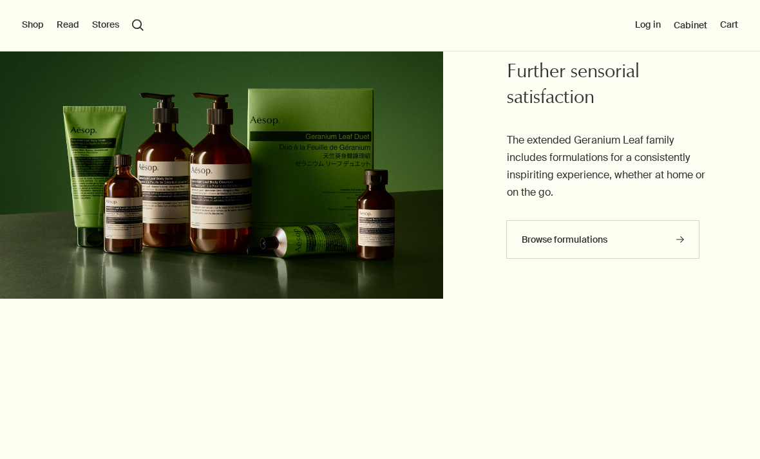
scroll to position [1877, 0]
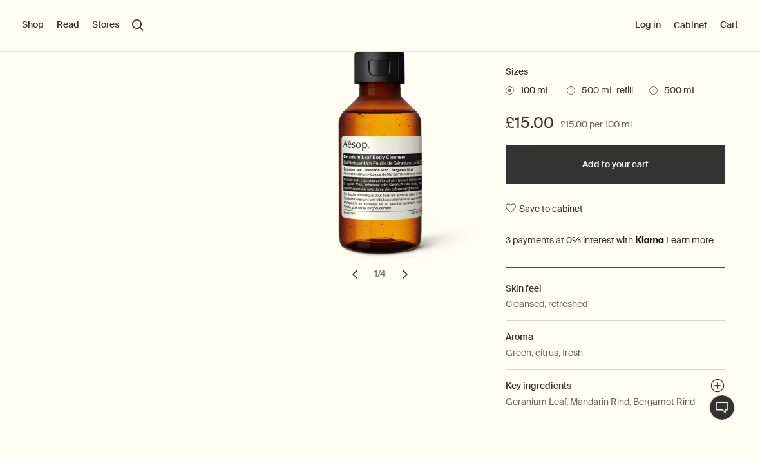
scroll to position [234, 0]
click at [655, 91] on label "500 mL" at bounding box center [673, 90] width 48 height 13
click at [649, 91] on input "500 mL" at bounding box center [649, 88] width 0 height 8
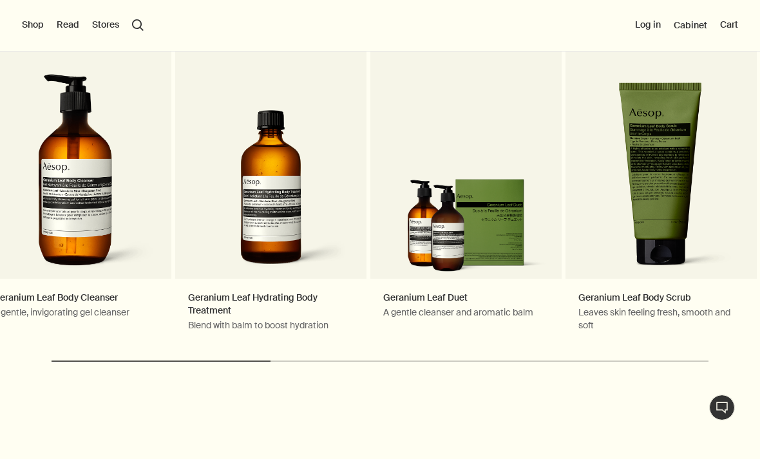
scroll to position [2223, 0]
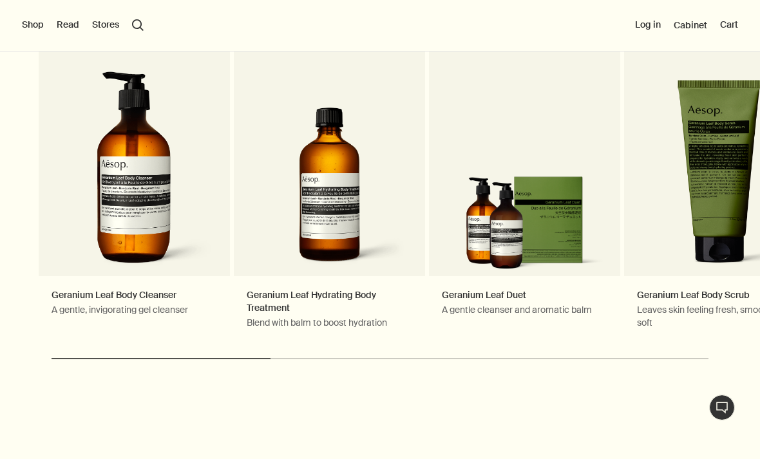
click at [556, 283] on link "Geranium Leaf Duet A gentle cleanser and aromatic balm Favoured gift" at bounding box center [524, 177] width 191 height 330
click at [510, 261] on link "Geranium Leaf Duet A gentle cleanser and aromatic balm Favoured gift" at bounding box center [524, 177] width 191 height 330
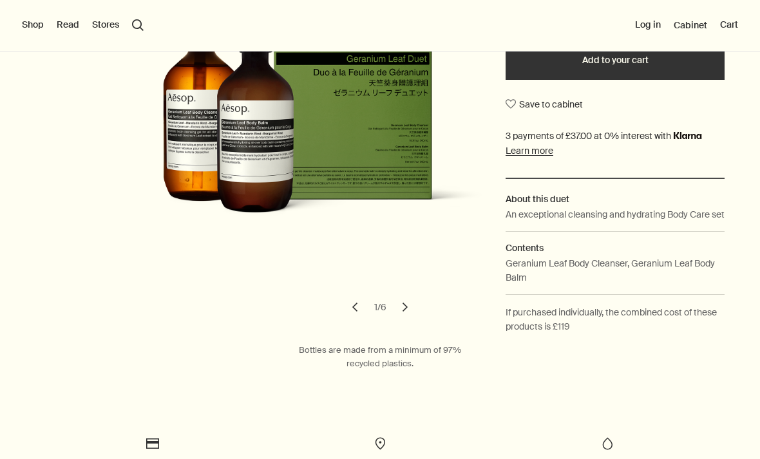
scroll to position [251, 0]
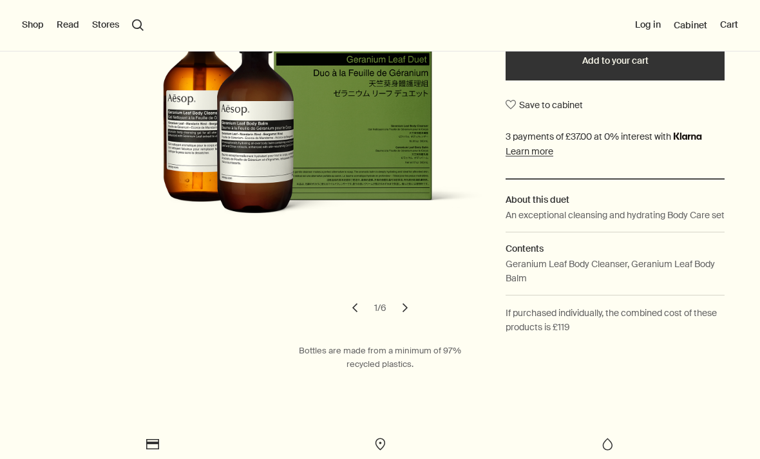
click at [408, 312] on button "chevron" at bounding box center [405, 308] width 28 height 28
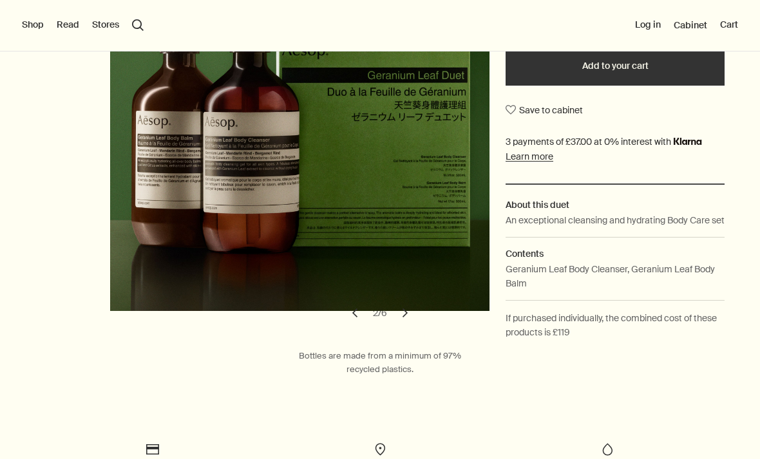
scroll to position [244, 0]
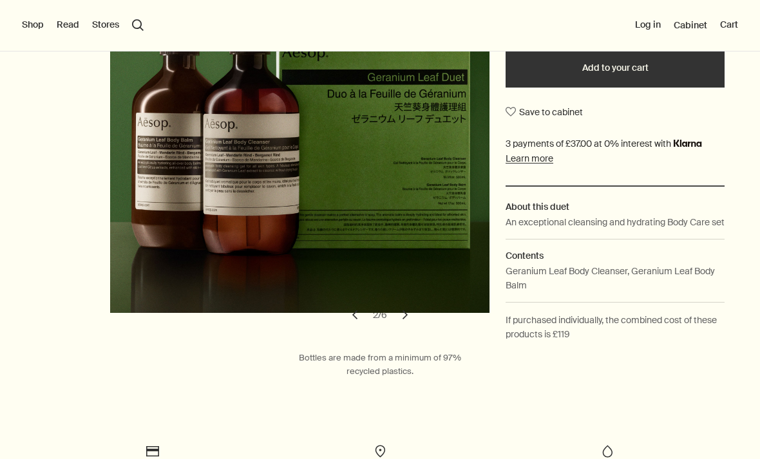
click at [407, 325] on button "chevron" at bounding box center [405, 315] width 28 height 28
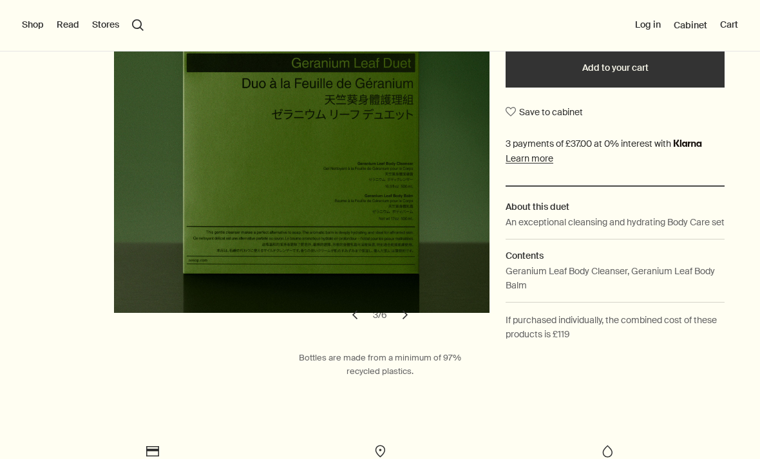
click at [408, 329] on button "chevron" at bounding box center [405, 315] width 28 height 28
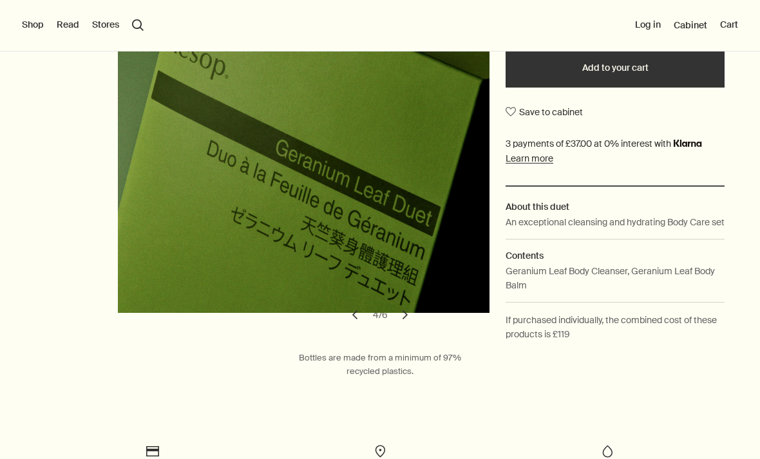
click at [407, 329] on button "chevron" at bounding box center [405, 315] width 28 height 28
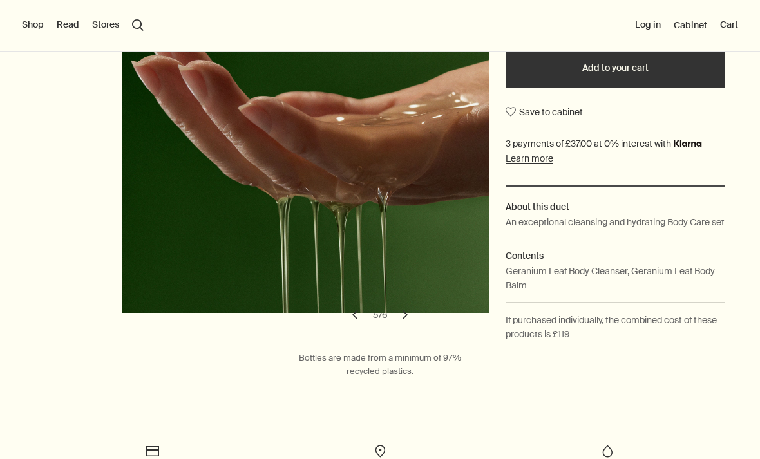
click at [406, 329] on button "chevron" at bounding box center [405, 315] width 28 height 28
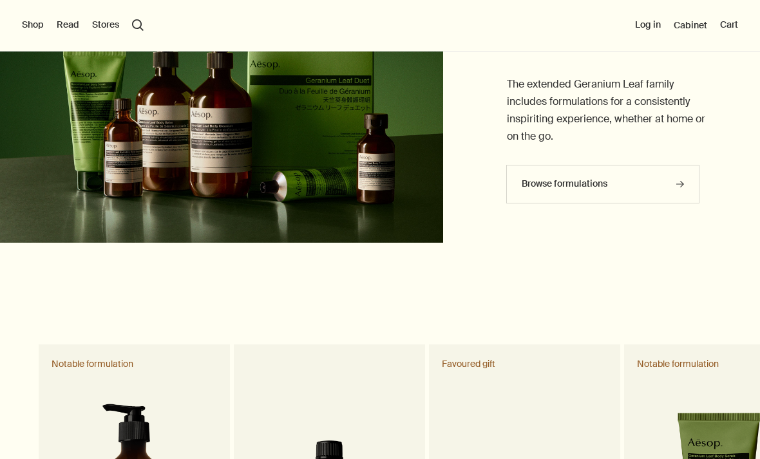
scroll to position [1838, 0]
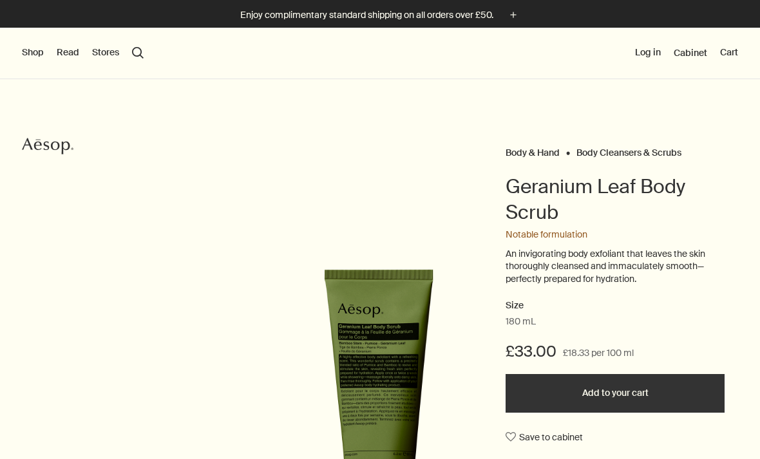
click at [26, 50] on button "Shop" at bounding box center [33, 52] width 22 height 13
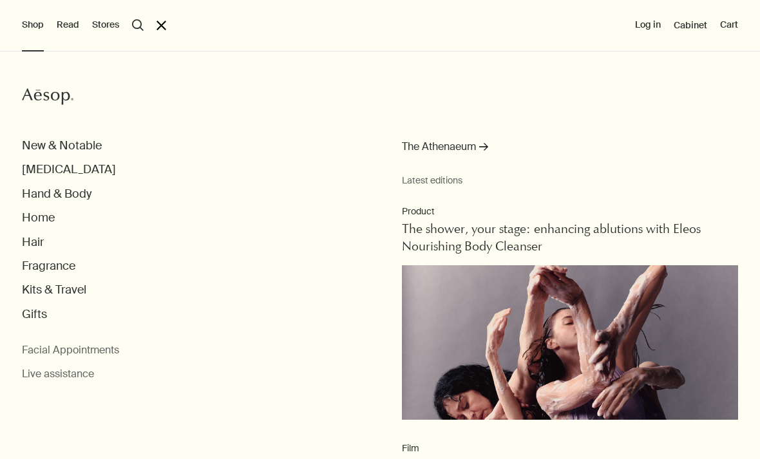
click at [61, 169] on button "Skin Care" at bounding box center [69, 169] width 94 height 15
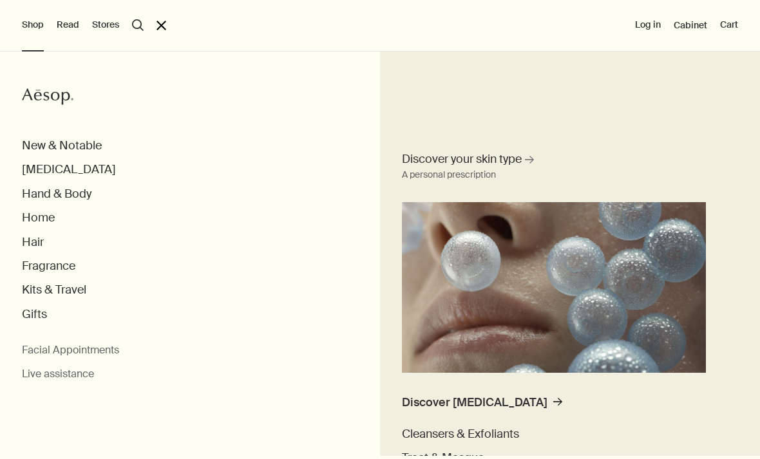
click at [56, 170] on button "Skin Care" at bounding box center [69, 169] width 94 height 15
click at [56, 175] on button "Skin Care" at bounding box center [69, 169] width 94 height 15
click at [86, 147] on button "New & Notable" at bounding box center [62, 146] width 80 height 15
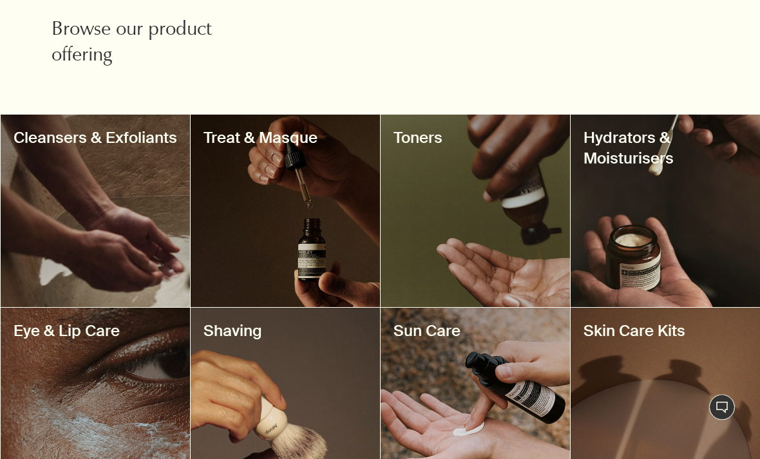
scroll to position [455, 0]
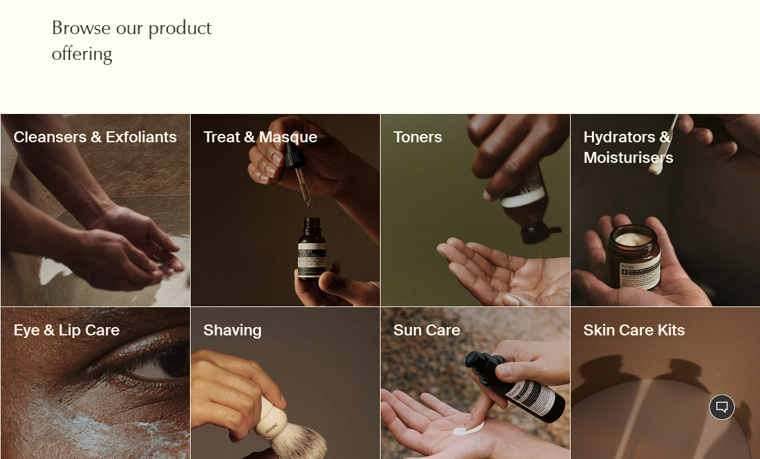
click at [122, 229] on div at bounding box center [95, 211] width 189 height 193
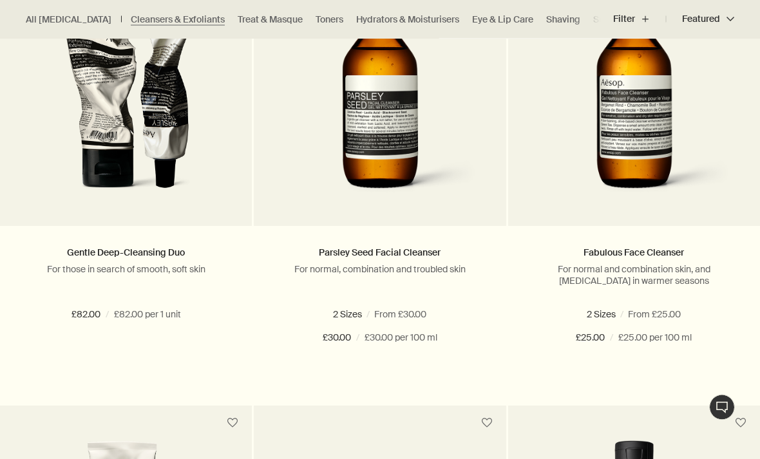
scroll to position [470, 0]
click at [177, 258] on link "Gentle Deep-Cleansing Duo" at bounding box center [126, 253] width 118 height 12
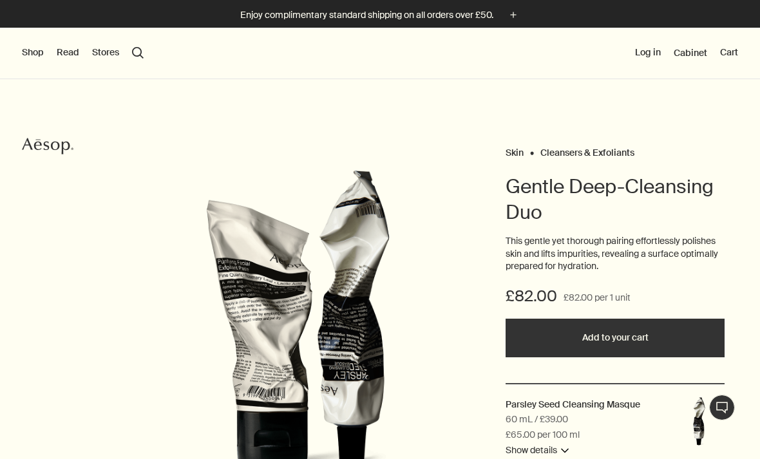
scroll to position [-1, 0]
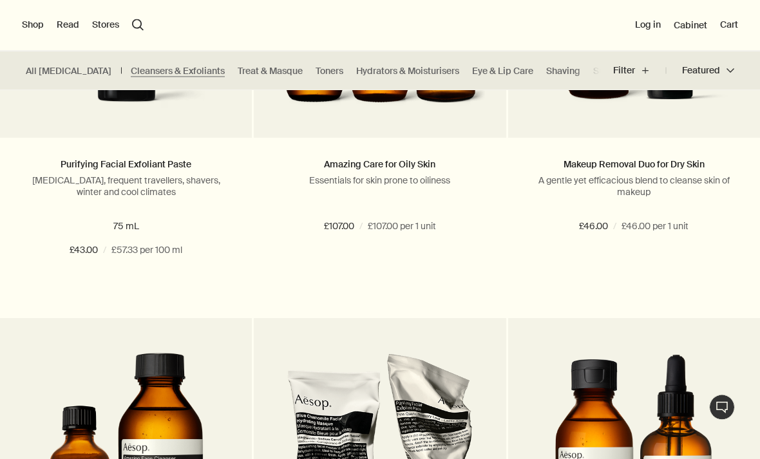
scroll to position [1950, 0]
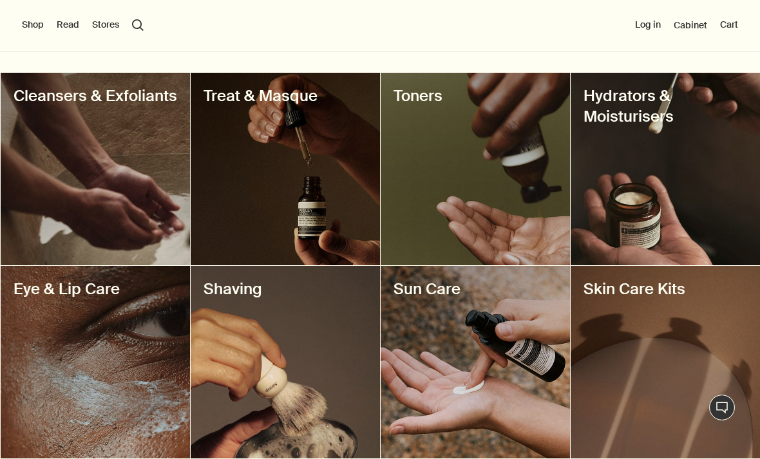
click at [329, 222] on div at bounding box center [285, 169] width 189 height 193
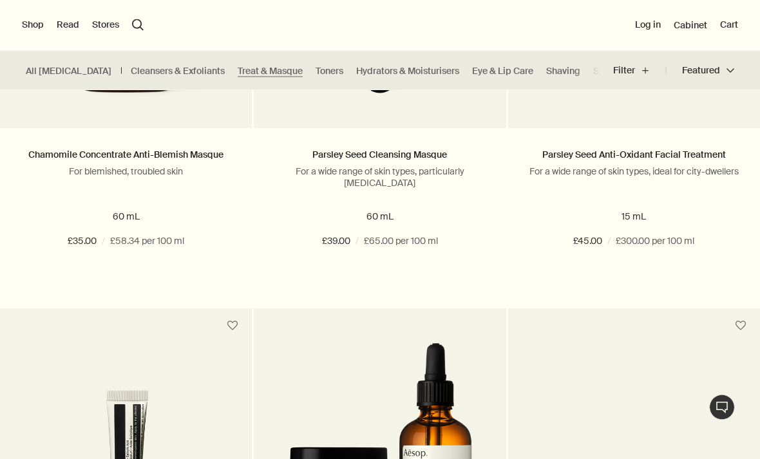
scroll to position [1479, 0]
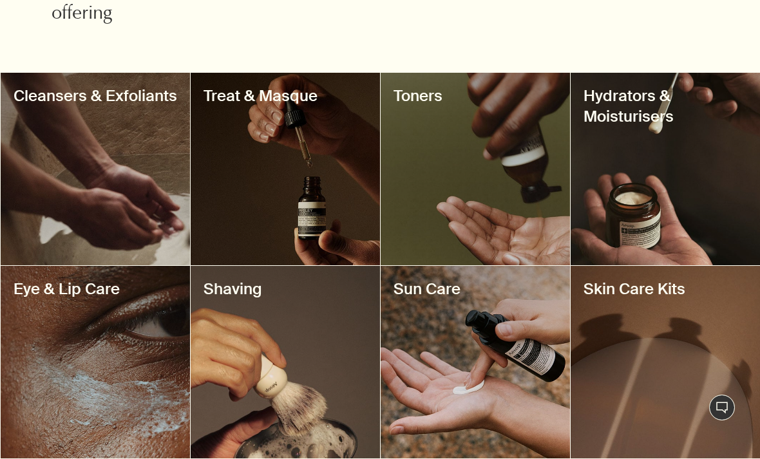
click at [318, 381] on div at bounding box center [285, 362] width 189 height 193
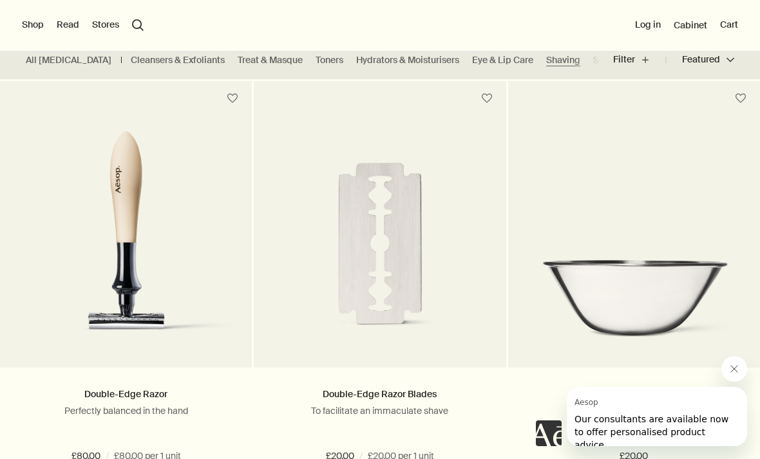
scroll to position [329, 0]
click at [145, 247] on img at bounding box center [125, 239] width 213 height 217
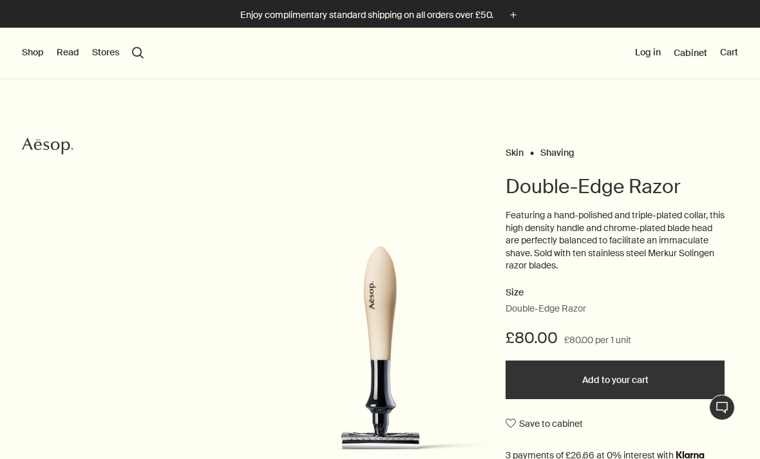
scroll to position [-1, 0]
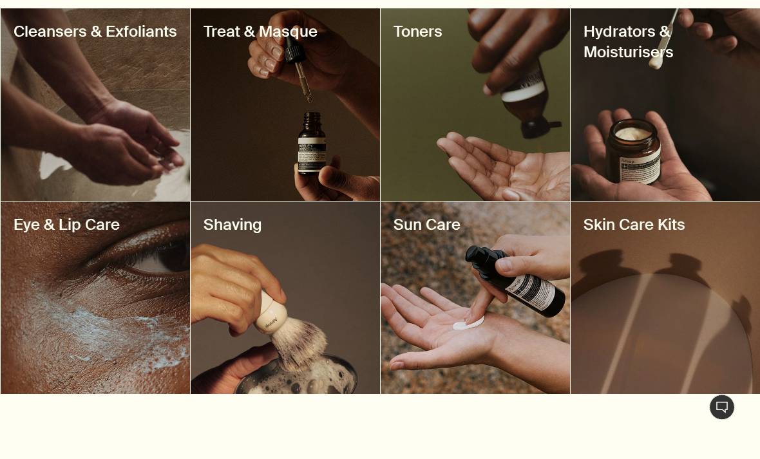
scroll to position [566, 0]
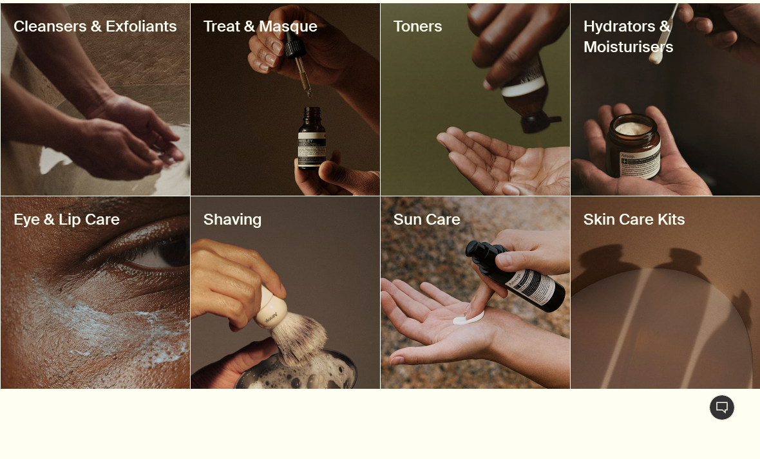
click at [687, 300] on div at bounding box center [665, 293] width 189 height 193
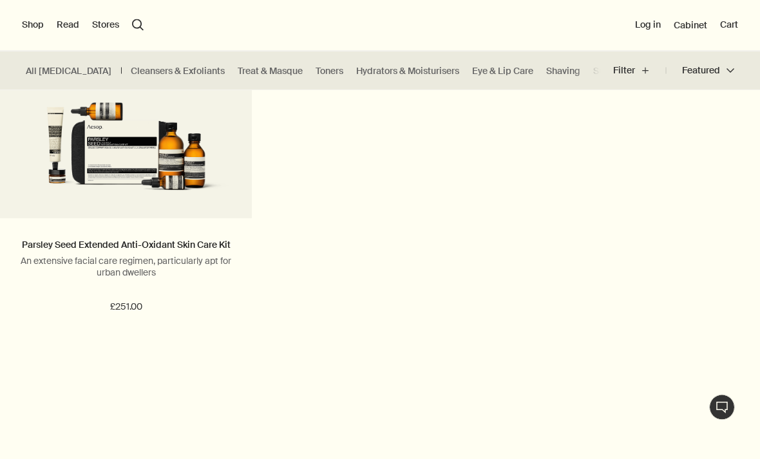
scroll to position [921, 0]
click at [55, 75] on link "All [MEDICAL_DATA]" at bounding box center [69, 71] width 86 height 12
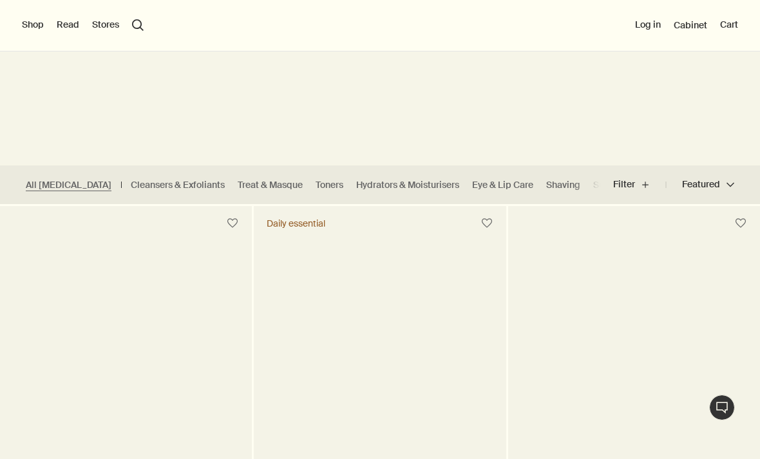
scroll to position [173, 0]
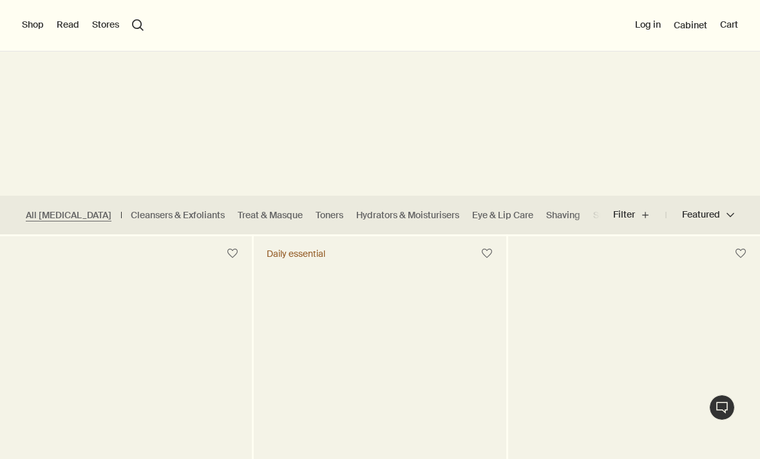
click at [27, 29] on button "Shop" at bounding box center [33, 25] width 22 height 13
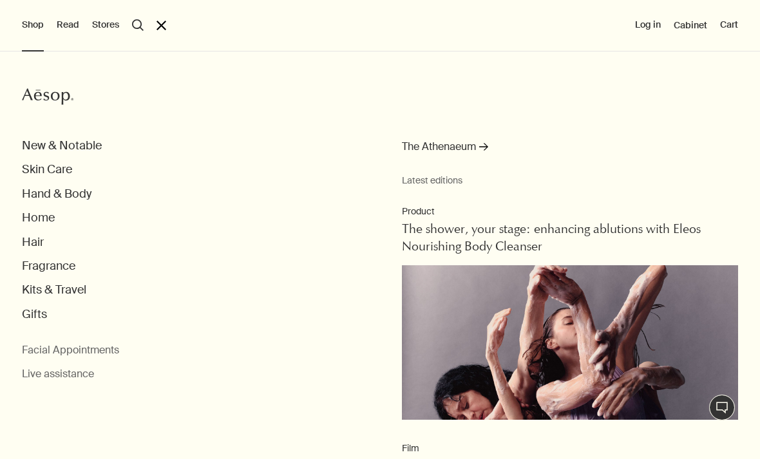
click at [33, 215] on button "Home" at bounding box center [38, 218] width 33 height 15
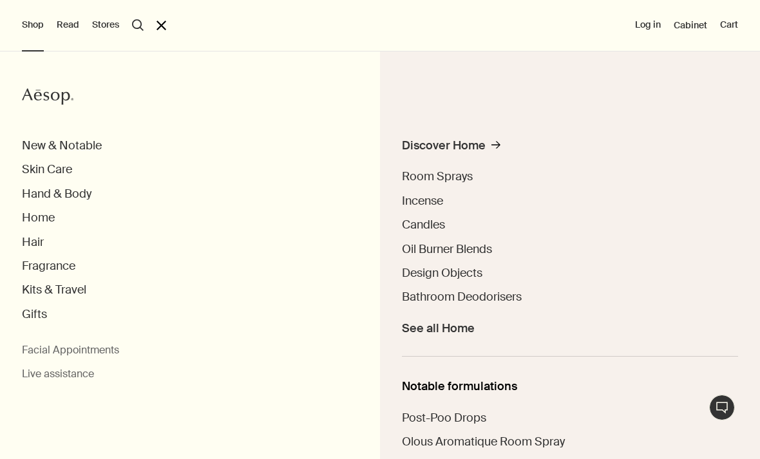
click at [466, 143] on div "Discover Home" at bounding box center [444, 146] width 84 height 15
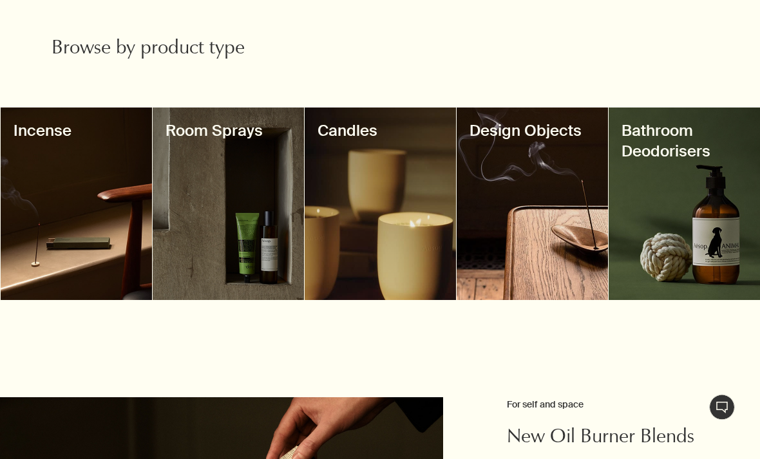
scroll to position [454, 0]
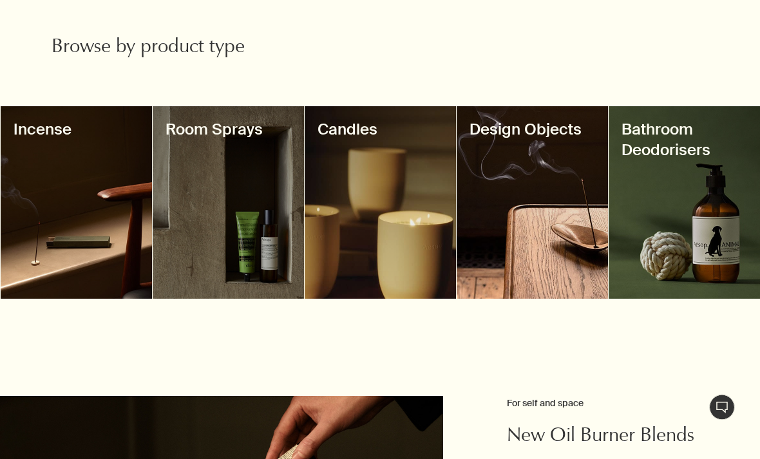
click at [425, 228] on div at bounding box center [380, 203] width 151 height 193
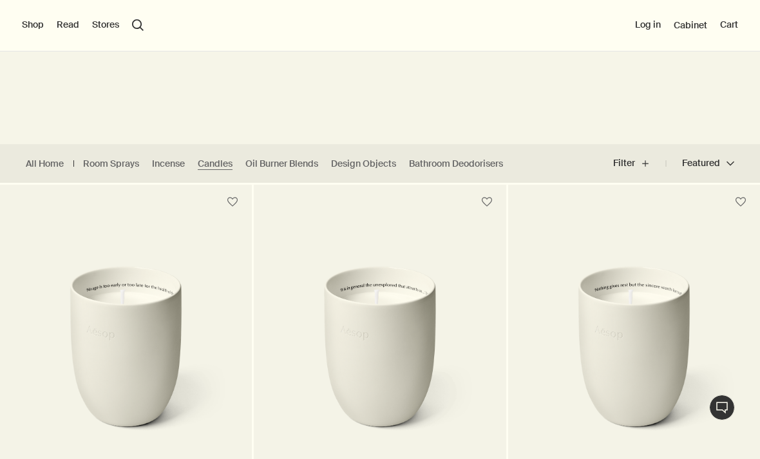
scroll to position [205, 0]
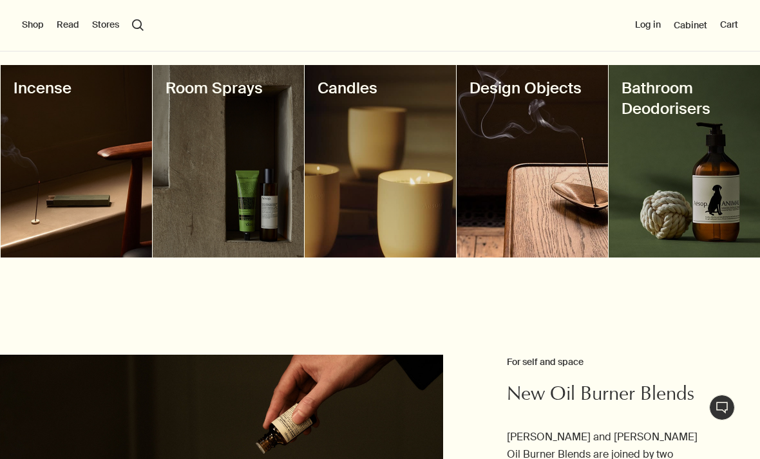
click at [244, 198] on div at bounding box center [228, 161] width 151 height 193
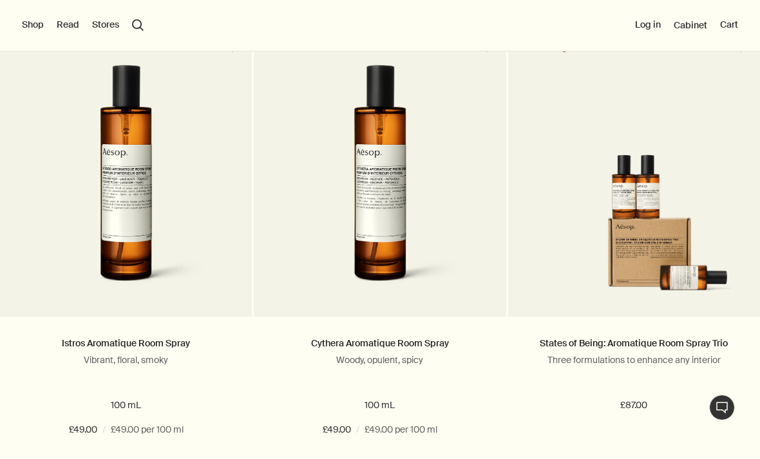
scroll to position [352, 0]
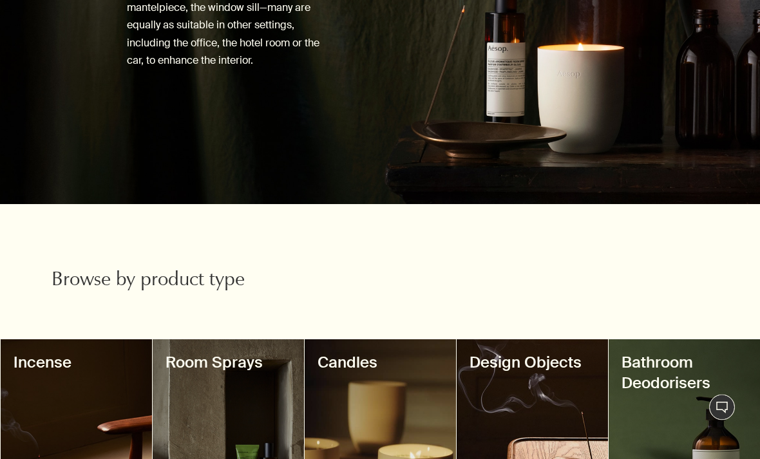
scroll to position [308, 0]
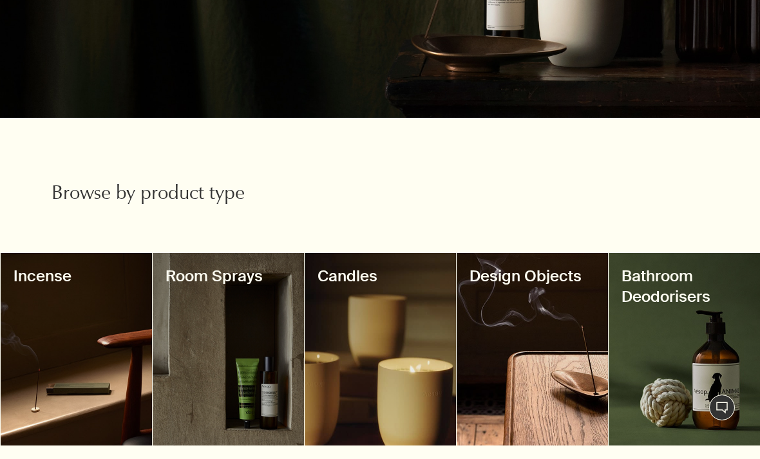
click at [108, 352] on div at bounding box center [76, 349] width 151 height 193
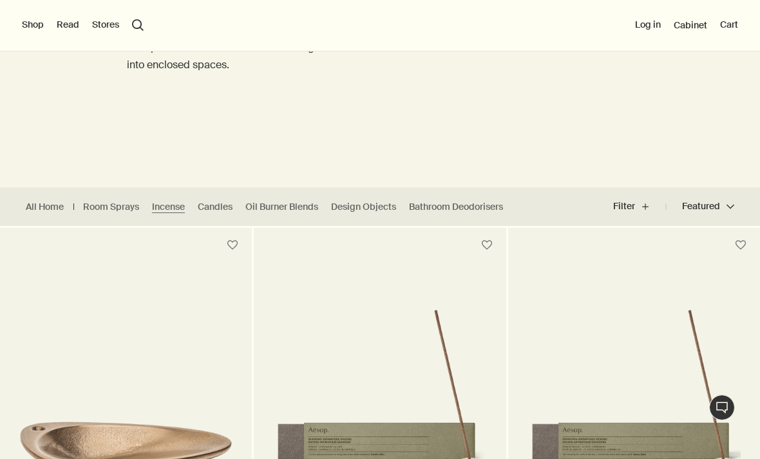
scroll to position [160, 0]
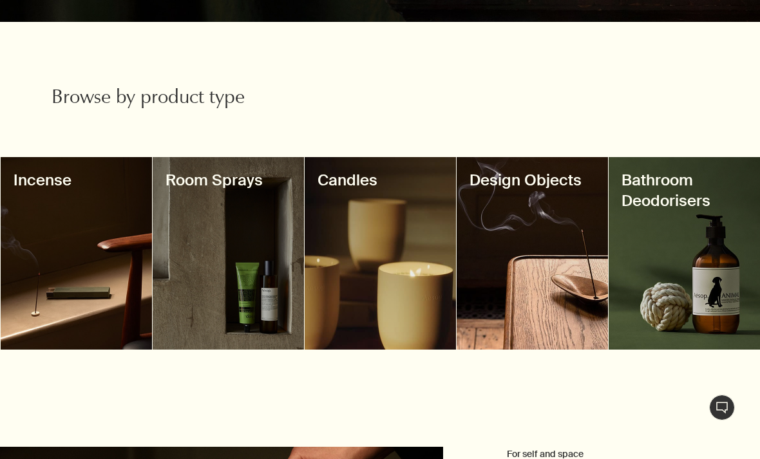
scroll to position [401, 0]
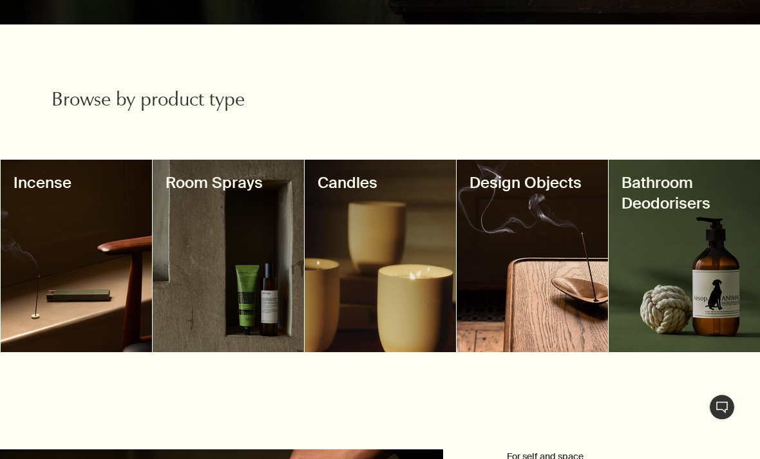
click at [669, 199] on h3 "Bathroom Deodorisers" at bounding box center [685, 193] width 126 height 41
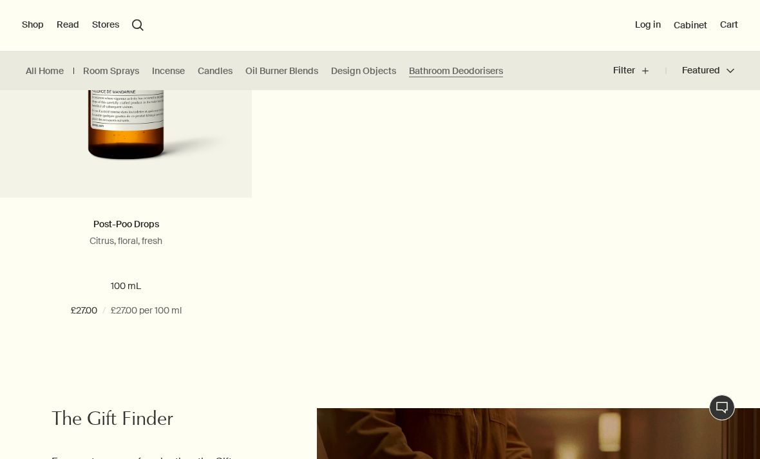
scroll to position [260, 0]
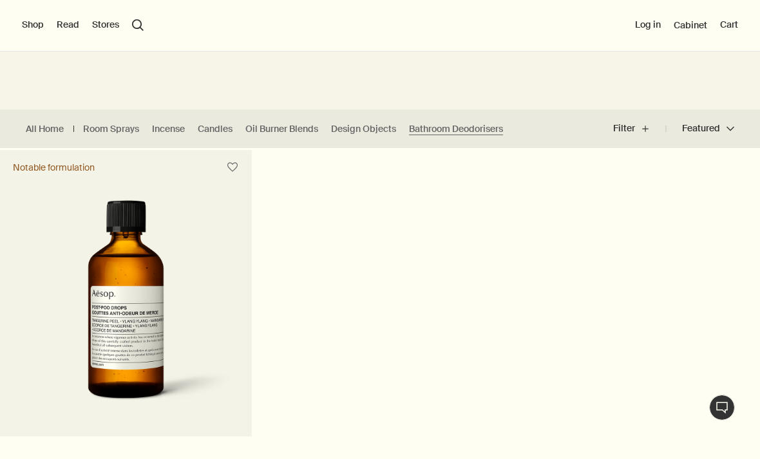
click at [37, 26] on button "Shop" at bounding box center [33, 25] width 22 height 13
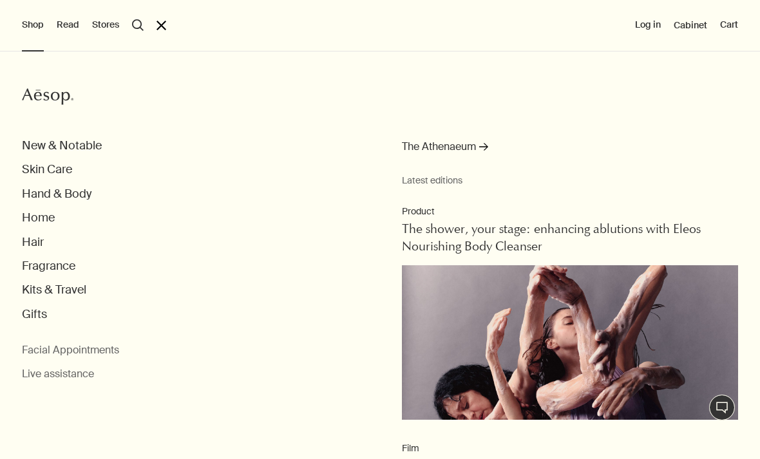
click at [82, 193] on button "Hand & Body" at bounding box center [57, 194] width 70 height 15
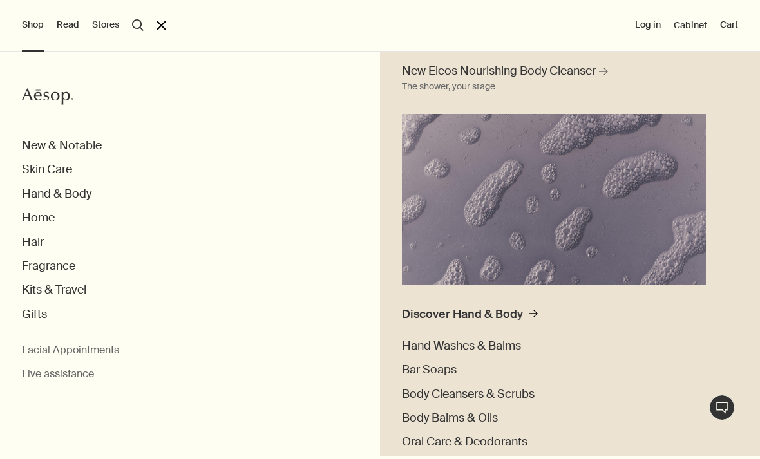
scroll to position [112, 0]
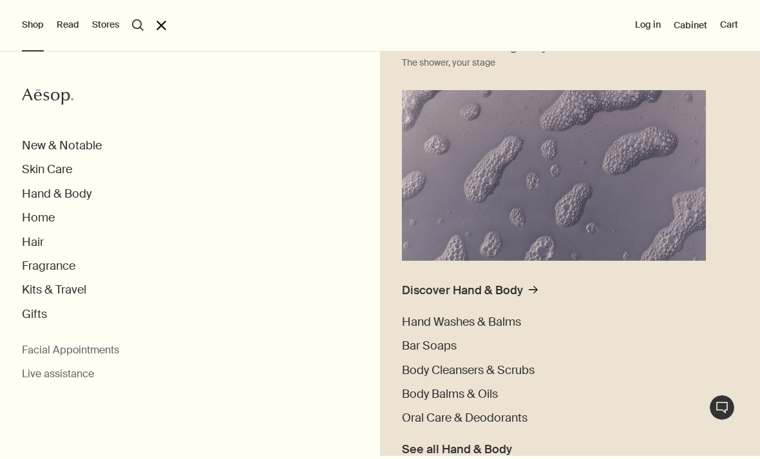
click at [494, 294] on div "Discover Hand & Body" at bounding box center [462, 290] width 121 height 15
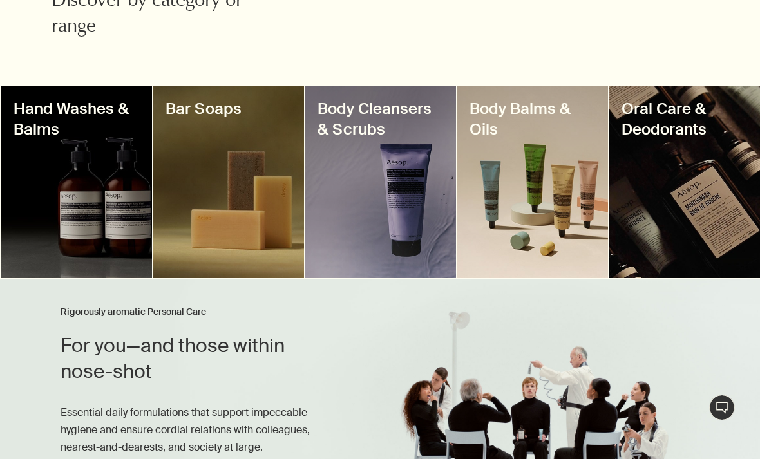
scroll to position [515, 0]
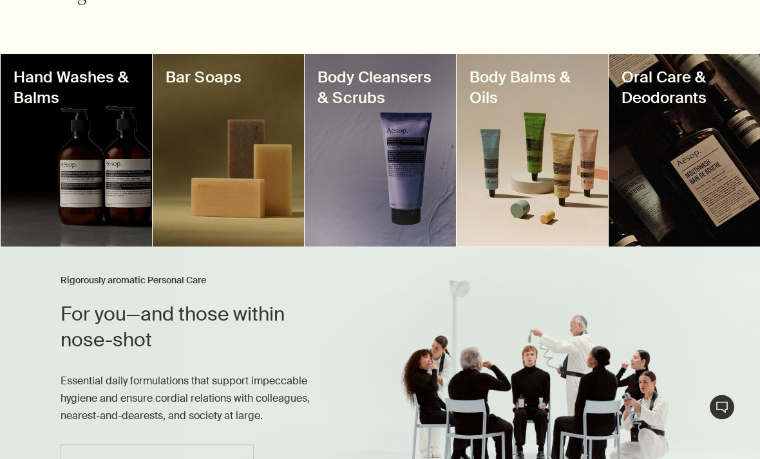
click at [220, 174] on div at bounding box center [228, 151] width 151 height 193
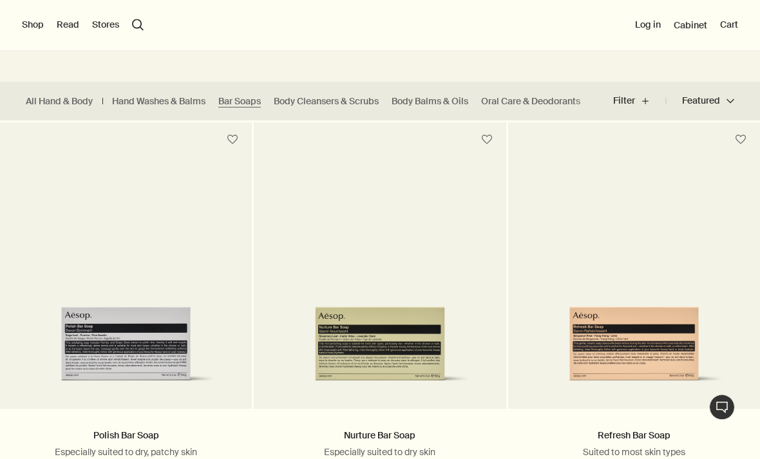
scroll to position [265, 0]
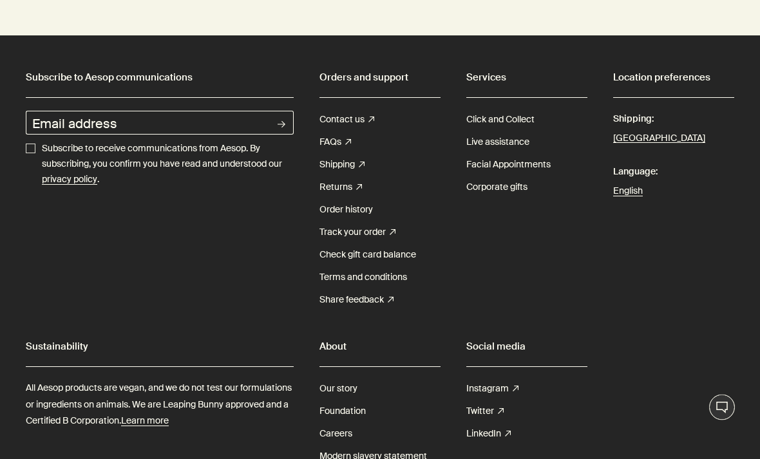
scroll to position [4994, 0]
click at [340, 378] on link "Our story" at bounding box center [339, 389] width 38 height 23
click at [339, 378] on link "Our story" at bounding box center [339, 389] width 38 height 23
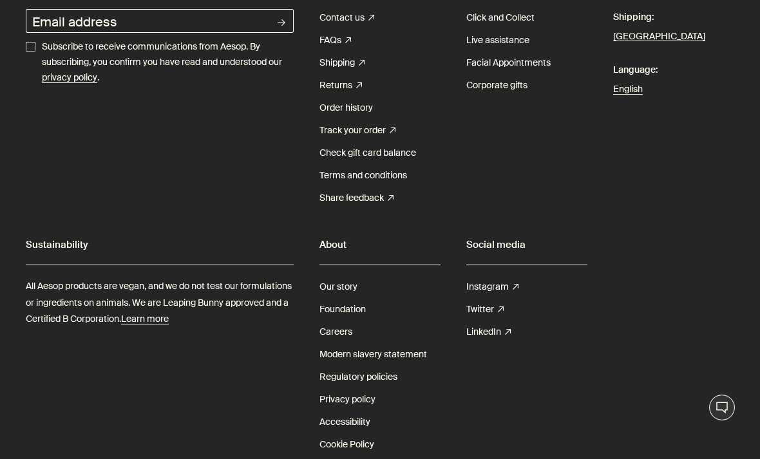
scroll to position [5118, 0]
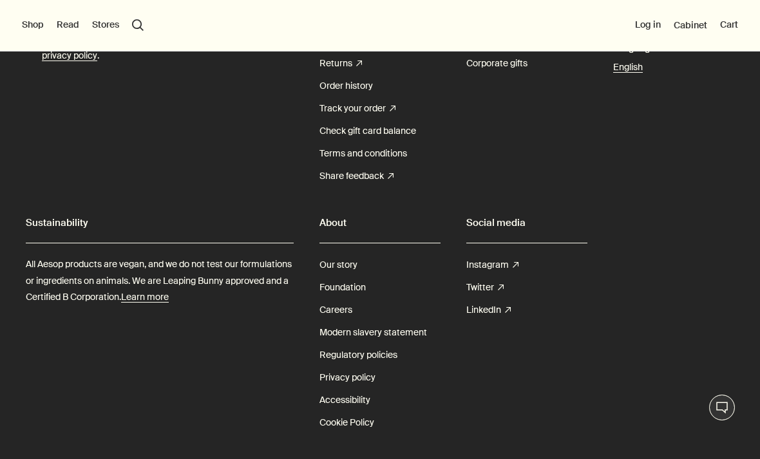
click at [344, 254] on link "Our story" at bounding box center [339, 265] width 38 height 23
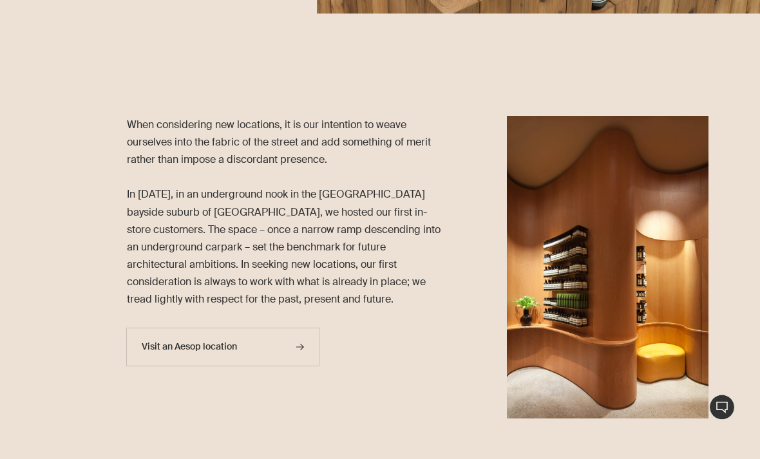
scroll to position [1149, 0]
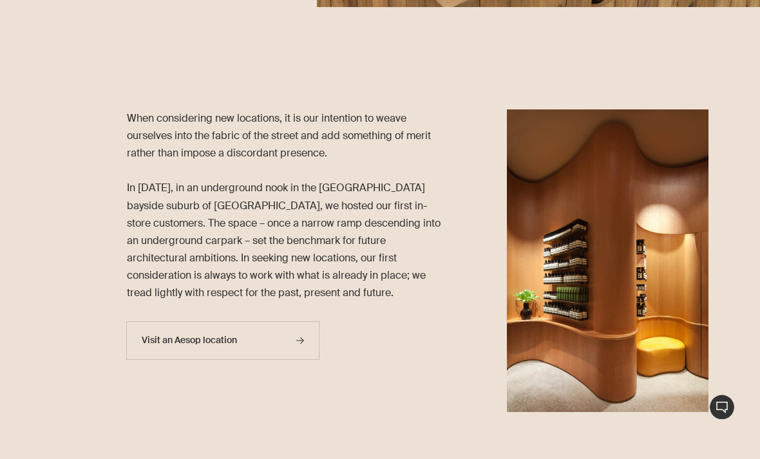
click at [308, 322] on link "Visit an Aesop location rightArrow" at bounding box center [222, 341] width 193 height 39
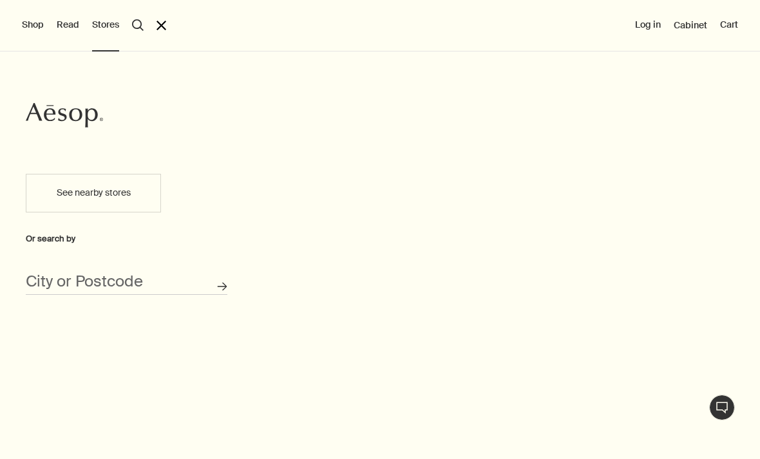
click at [135, 269] on div "City or Postcode" at bounding box center [127, 277] width 202 height 36
click at [116, 284] on input "City or Postcode" at bounding box center [127, 285] width 202 height 20
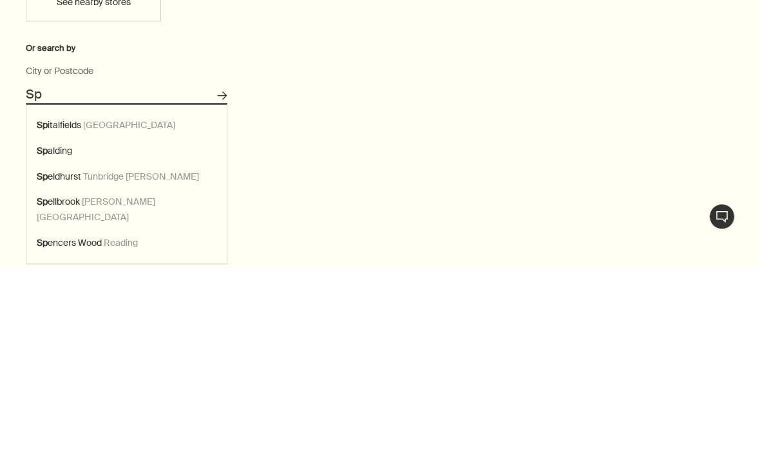
type input "S"
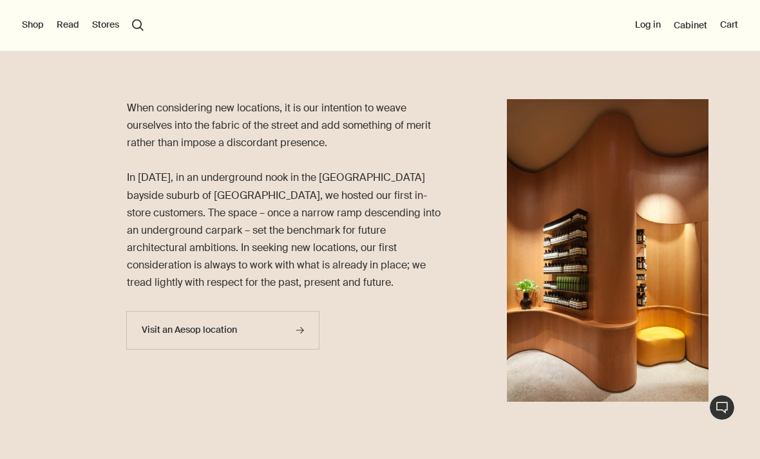
scroll to position [1161, 0]
